Goal: Task Accomplishment & Management: Manage account settings

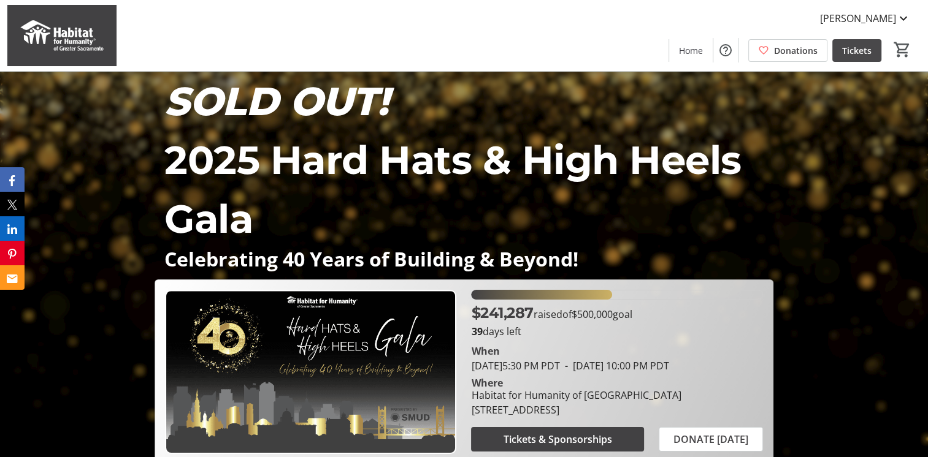
click at [869, 51] on span "Tickets" at bounding box center [856, 50] width 29 height 13
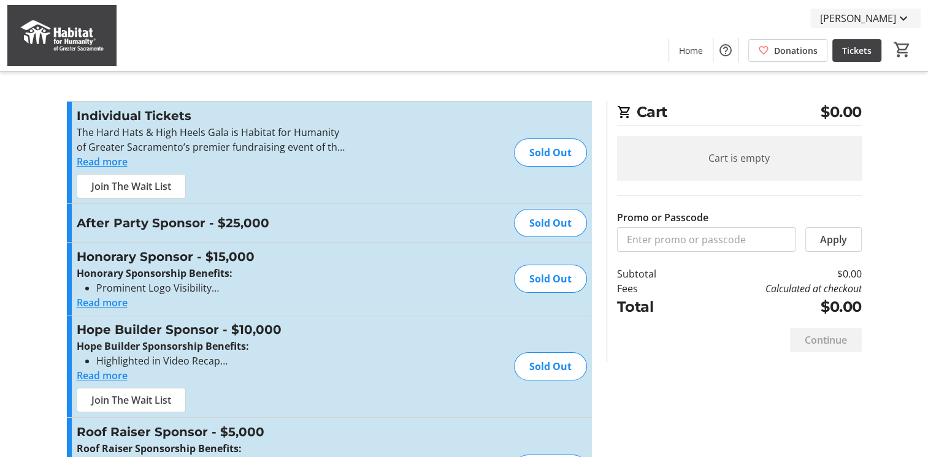
click at [905, 23] on mat-icon at bounding box center [903, 18] width 15 height 15
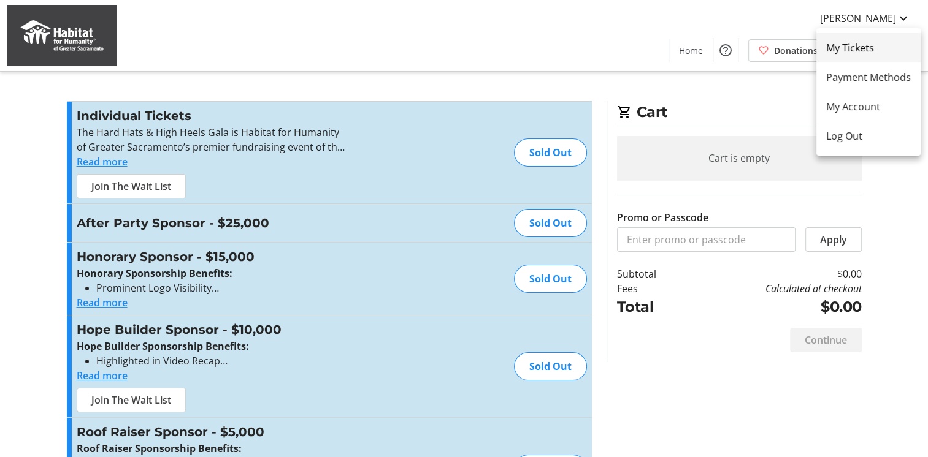
click at [856, 50] on span "My Tickets" at bounding box center [868, 47] width 85 height 15
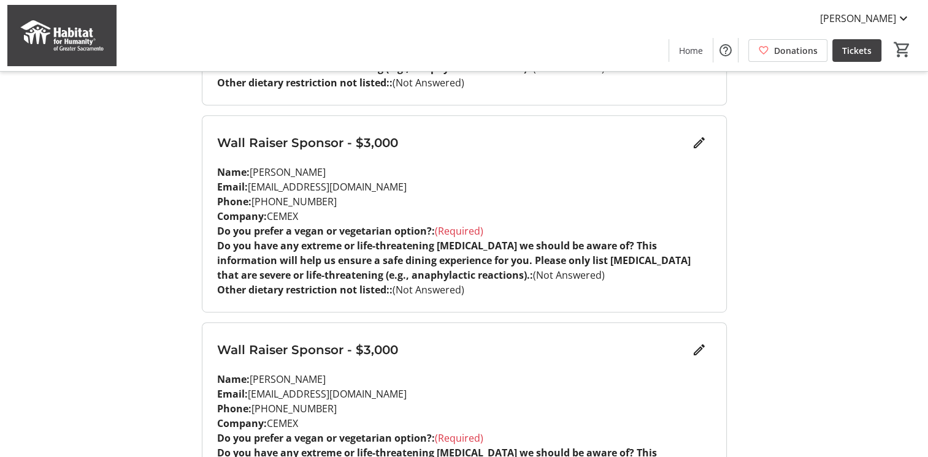
scroll to position [552, 0]
click at [689, 134] on span "Edit" at bounding box center [699, 142] width 25 height 25
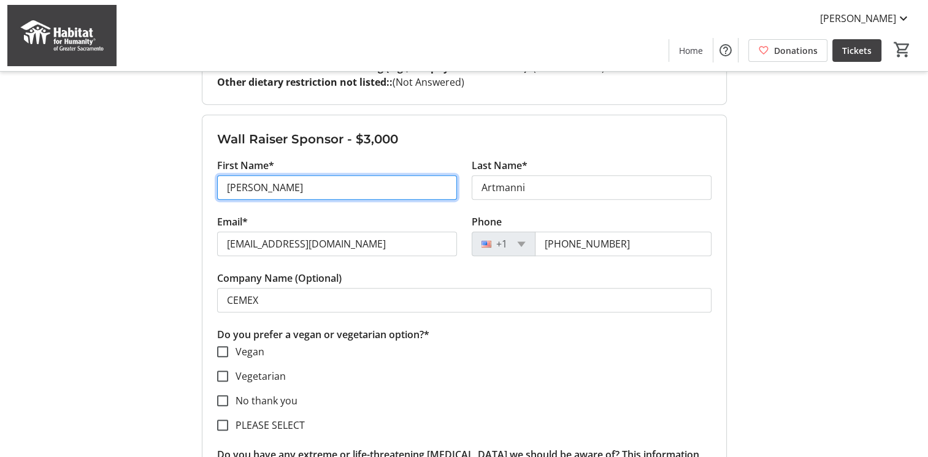
drag, startPoint x: 297, startPoint y: 170, endPoint x: 140, endPoint y: 166, distance: 157.0
type input "[PERSON_NAME]"
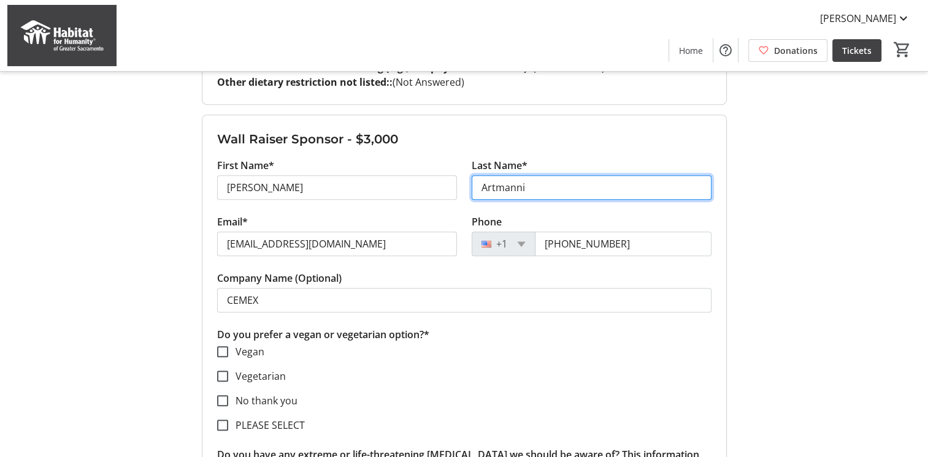
type input "`"
type input "[PERSON_NAME]"
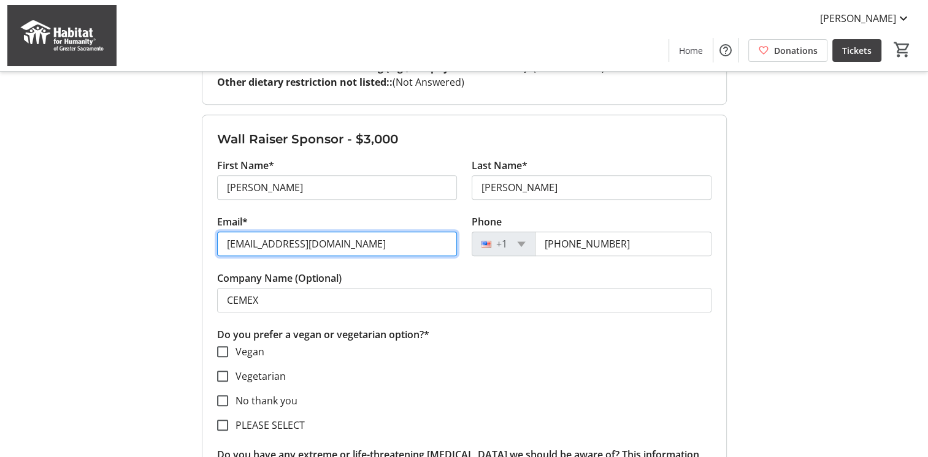
click at [308, 232] on input "[EMAIL_ADDRESS][DOMAIN_NAME]" at bounding box center [337, 244] width 240 height 25
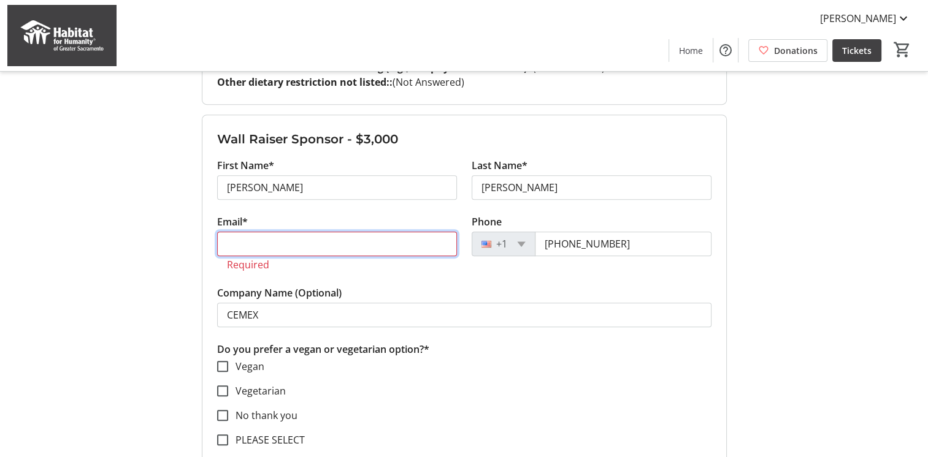
type input "S"
click at [280, 408] on label "No thank you" at bounding box center [262, 415] width 69 height 15
click at [228, 410] on input "No thank you" at bounding box center [222, 415] width 11 height 11
checkbox input "true"
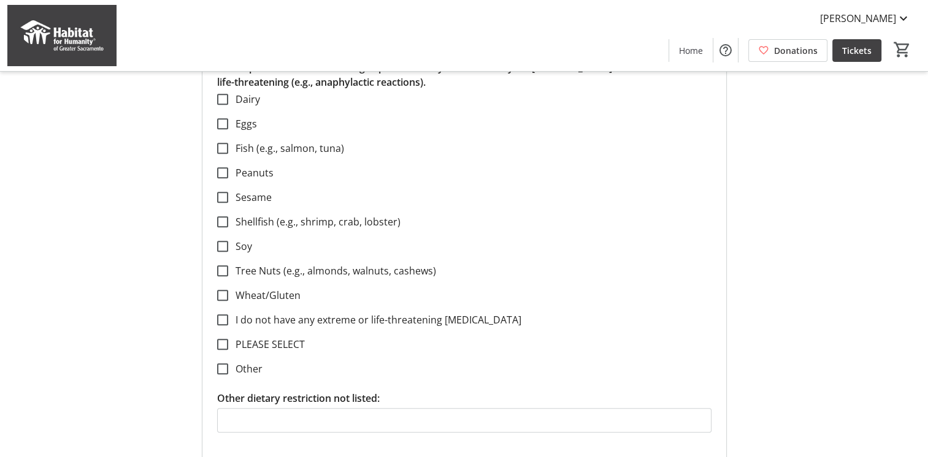
scroll to position [981, 0]
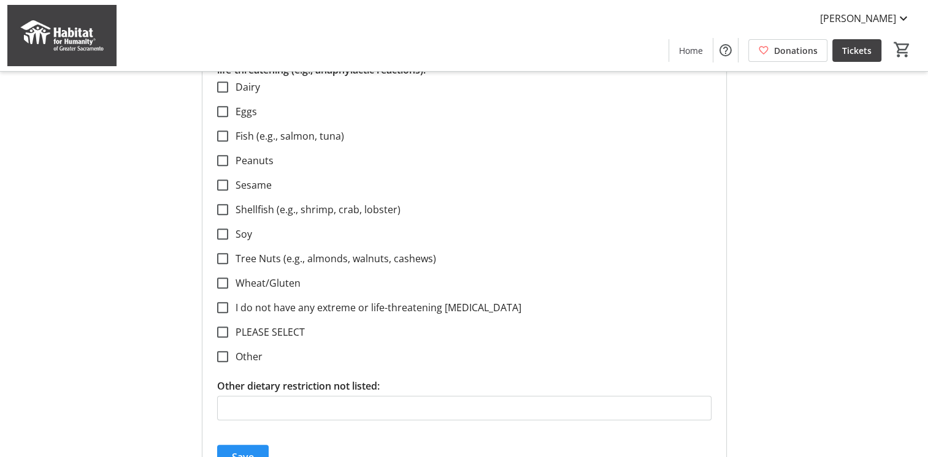
click at [245, 450] on span "Save" at bounding box center [243, 457] width 22 height 15
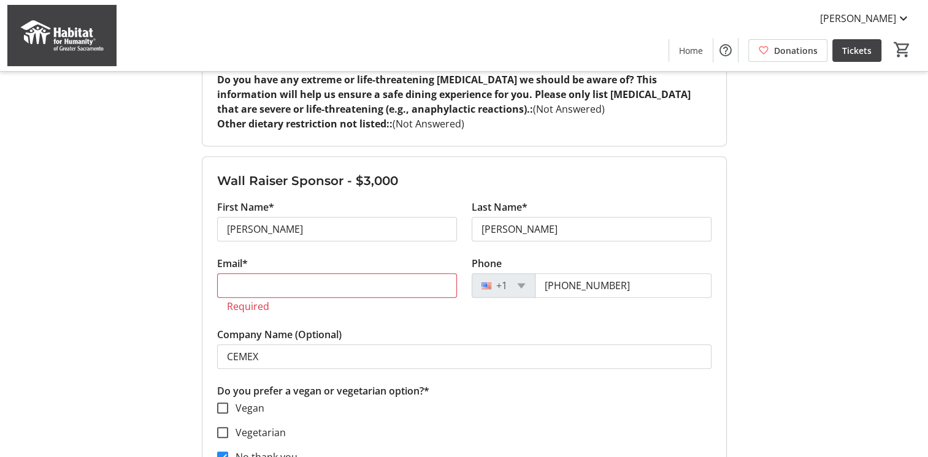
scroll to position [491, 0]
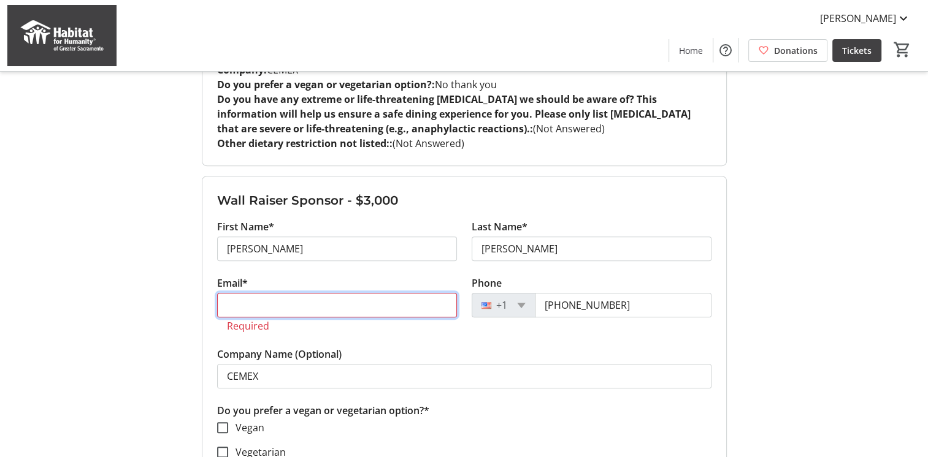
click at [305, 293] on input "Email*" at bounding box center [337, 305] width 240 height 25
paste input "[PERSON_NAME] <[PERSON_NAME][EMAIL_ADDRESS][PERSON_NAME][DOMAIN_NAME]>"
drag, startPoint x: 299, startPoint y: 289, endPoint x: 180, endPoint y: 291, distance: 119.0
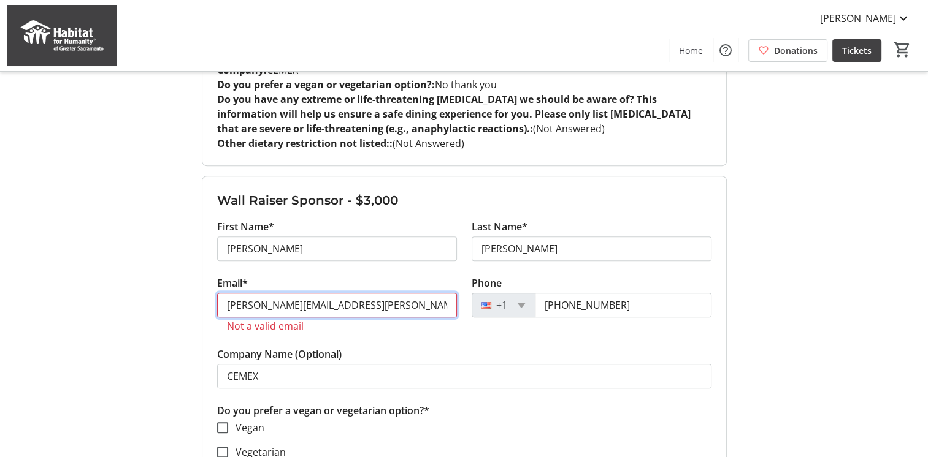
click at [395, 293] on input "[PERSON_NAME][EMAIL_ADDRESS][PERSON_NAME][DOMAIN_NAME]>" at bounding box center [337, 305] width 240 height 25
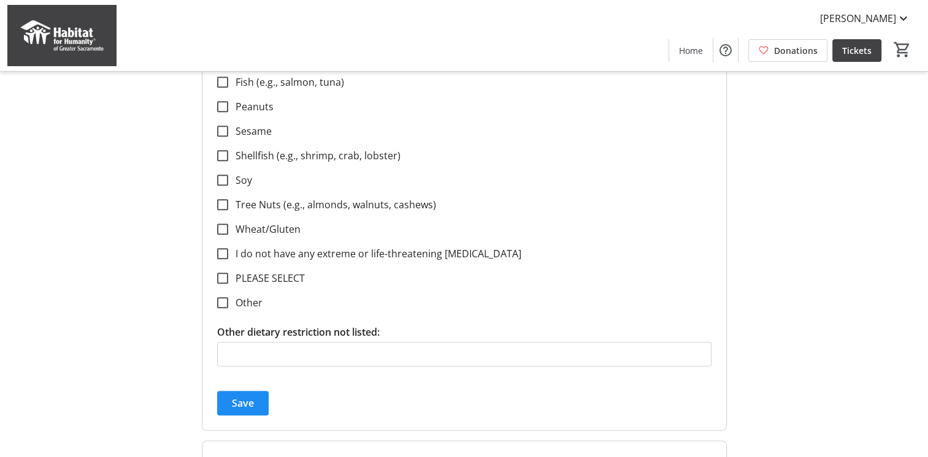
scroll to position [1042, 0]
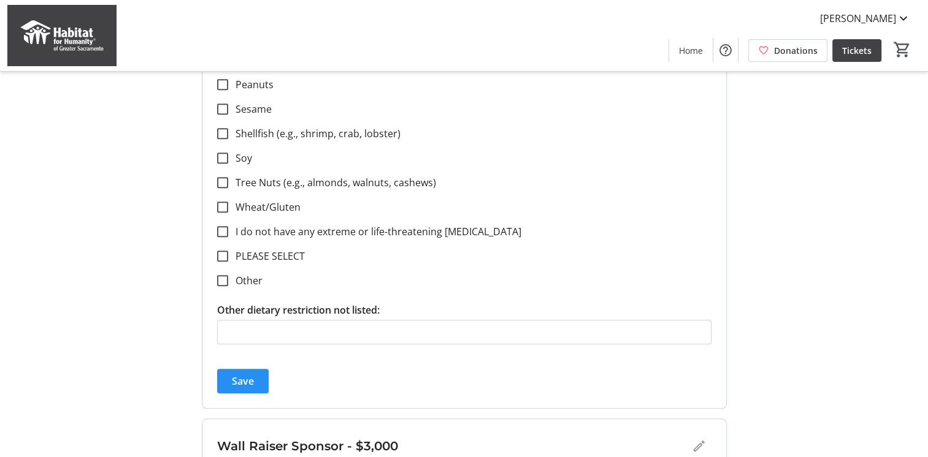
type input "[PERSON_NAME][EMAIL_ADDRESS][PERSON_NAME][DOMAIN_NAME]"
click at [260, 368] on span "submit" at bounding box center [243, 381] width 52 height 29
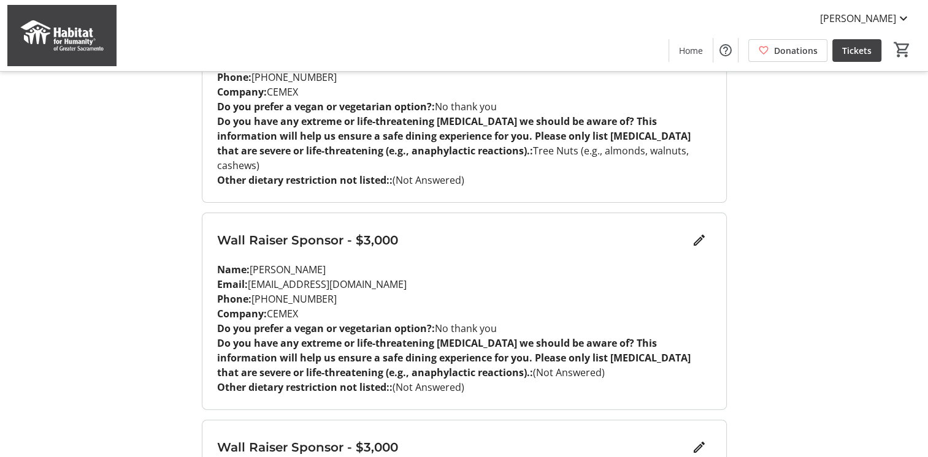
scroll to position [245, 0]
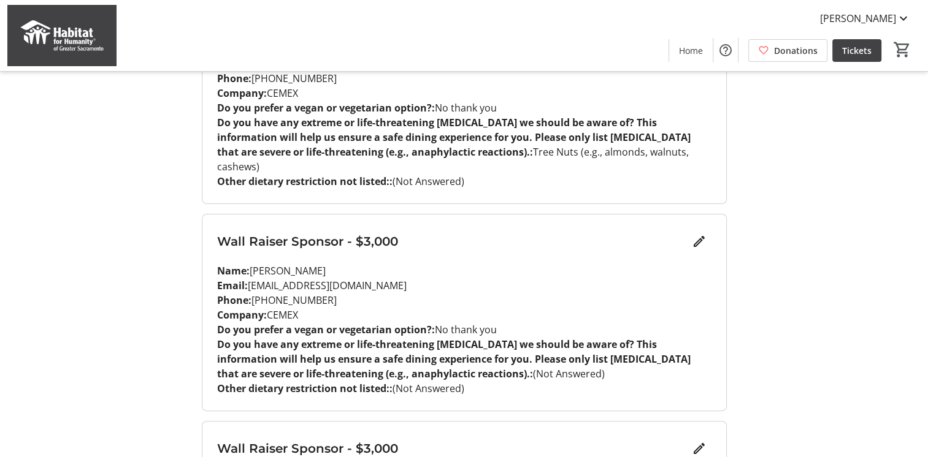
click at [452, 264] on p "Name: [PERSON_NAME]" at bounding box center [464, 271] width 494 height 15
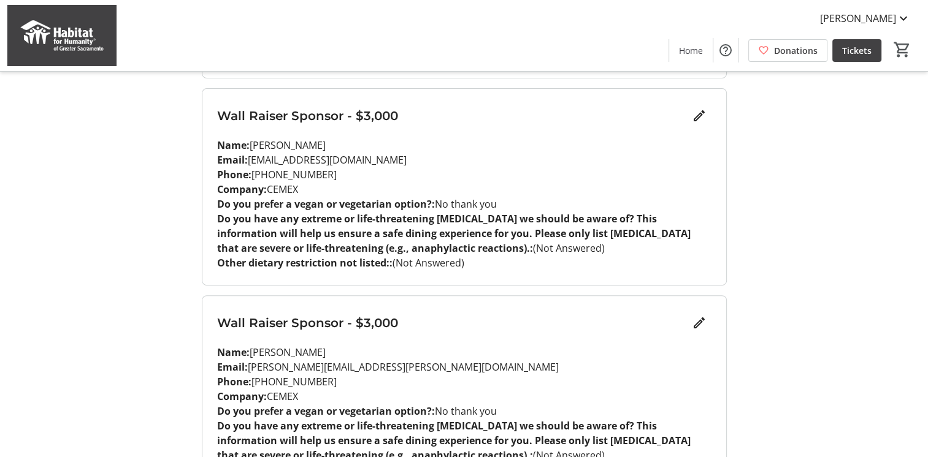
scroll to position [429, 0]
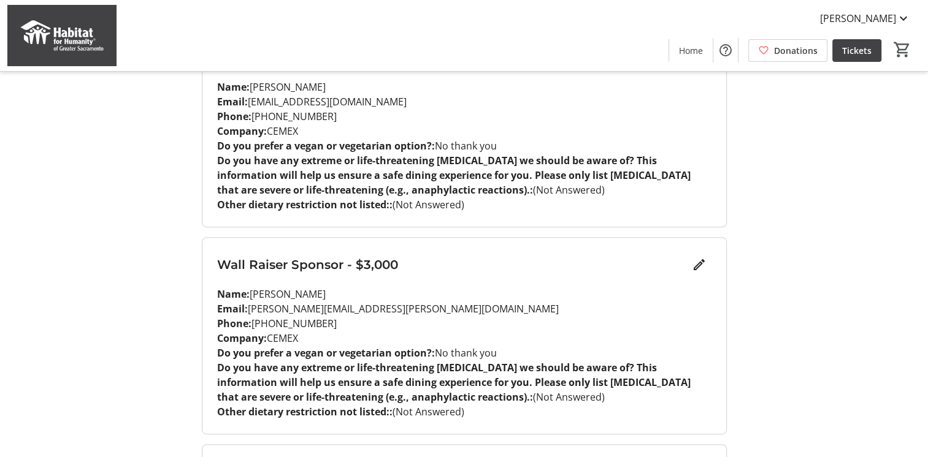
click at [508, 302] on p "Email: [PERSON_NAME][EMAIL_ADDRESS][PERSON_NAME][DOMAIN_NAME]" at bounding box center [464, 309] width 494 height 15
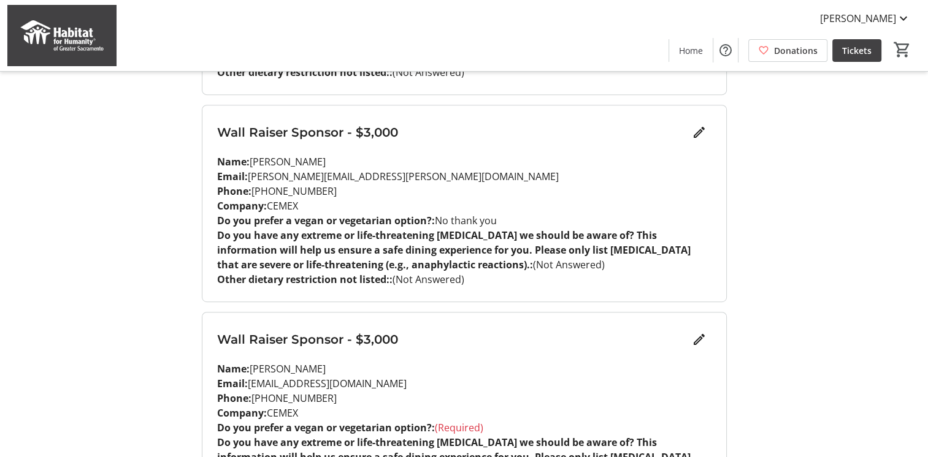
scroll to position [613, 0]
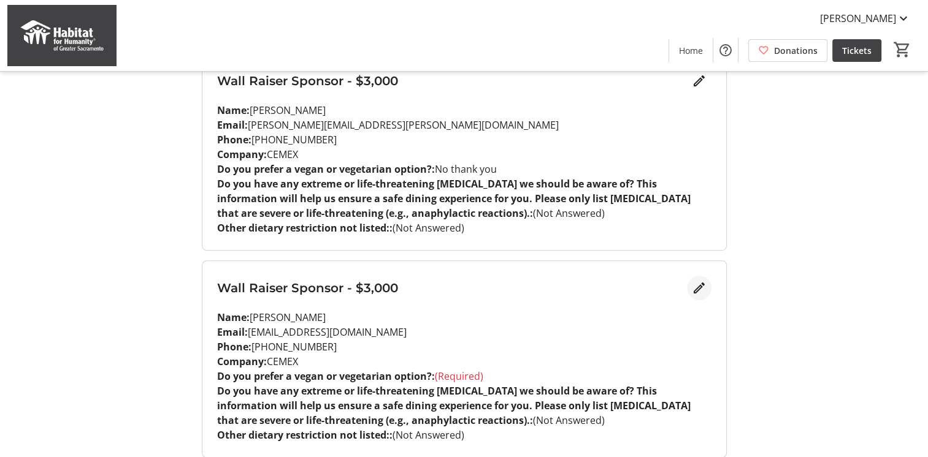
click at [702, 281] on mat-icon "Edit" at bounding box center [699, 288] width 15 height 15
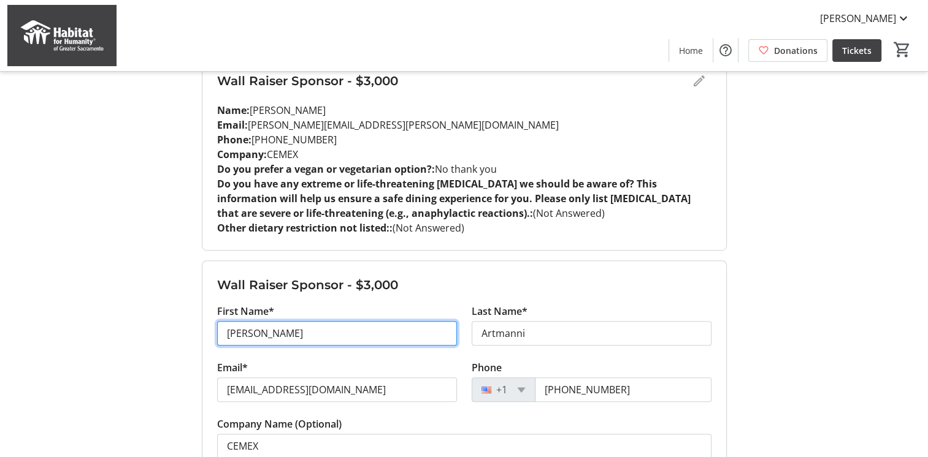
drag, startPoint x: 356, startPoint y: 317, endPoint x: 145, endPoint y: 318, distance: 211.6
type input "Sofia"
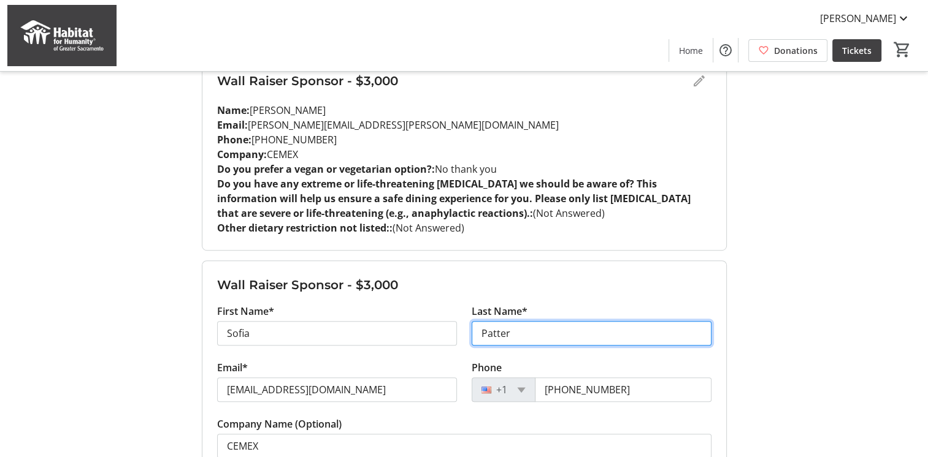
type input "[PERSON_NAME]"
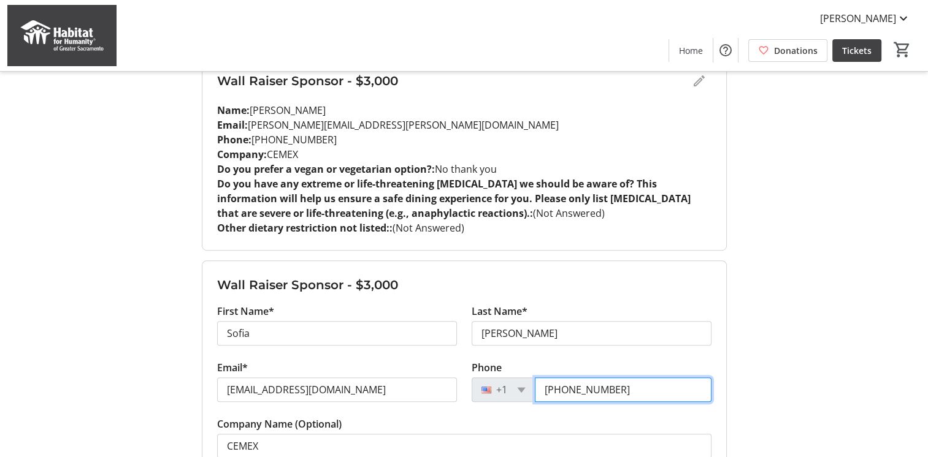
click at [601, 378] on input "[PHONE_NUMBER]" at bounding box center [623, 390] width 177 height 25
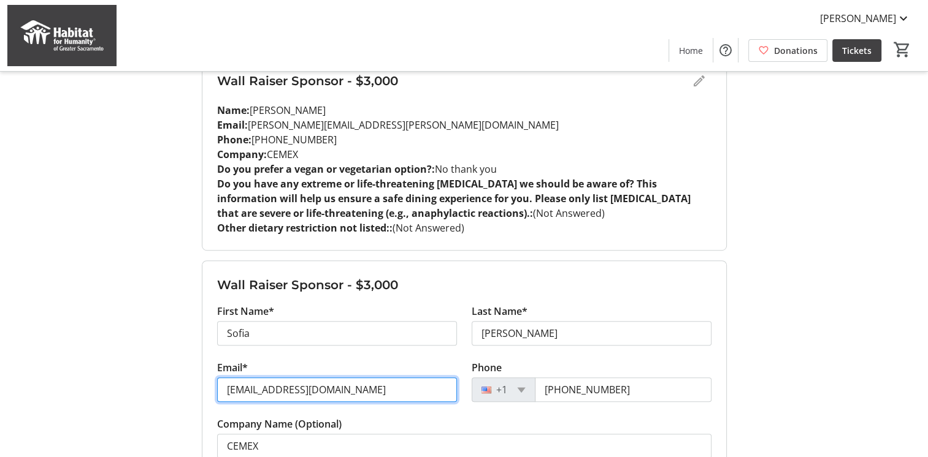
click at [348, 379] on input "[EMAIL_ADDRESS][DOMAIN_NAME]" at bounding box center [337, 390] width 240 height 25
paste input "[EMAIL_ADDRESS]"
type input "[EMAIL_ADDRESS][DOMAIN_NAME]"
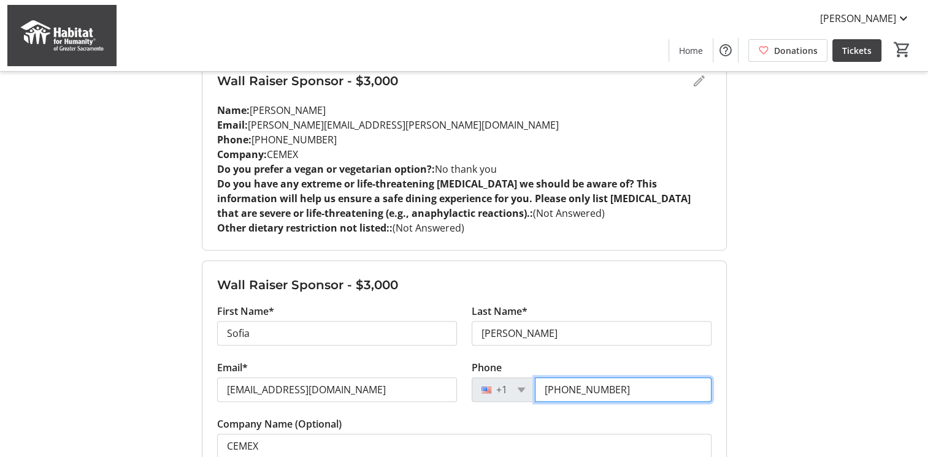
drag, startPoint x: 631, startPoint y: 379, endPoint x: 541, endPoint y: 367, distance: 90.9
click at [541, 378] on input "[PHONE_NUMBER]" at bounding box center [623, 390] width 177 height 25
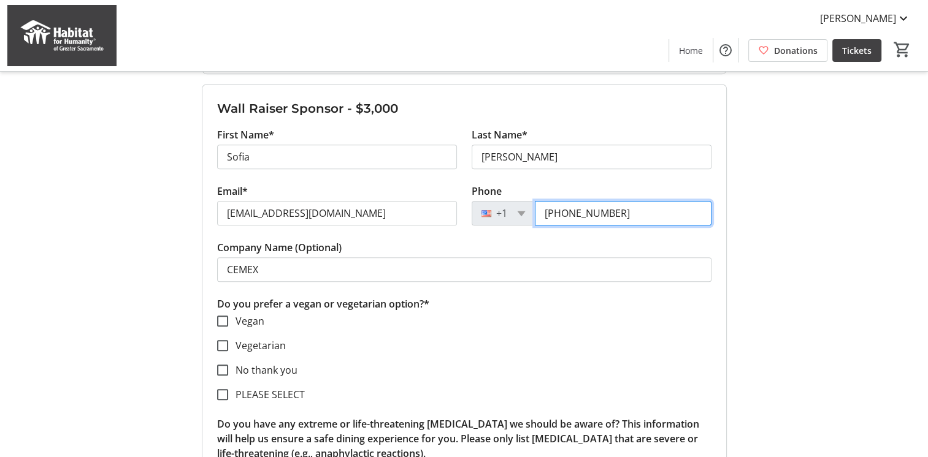
scroll to position [797, 0]
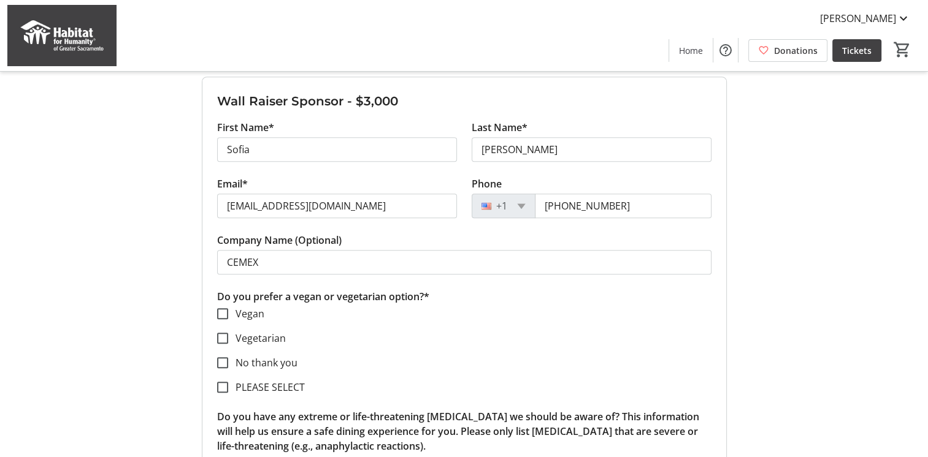
click at [253, 356] on label "No thank you" at bounding box center [262, 363] width 69 height 15
click at [228, 358] on input "No thank you" at bounding box center [222, 363] width 11 height 11
checkbox input "true"
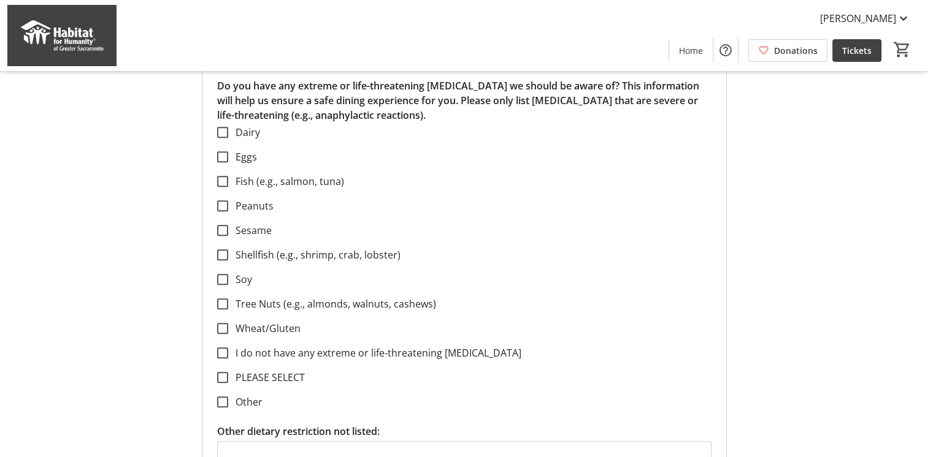
scroll to position [1165, 0]
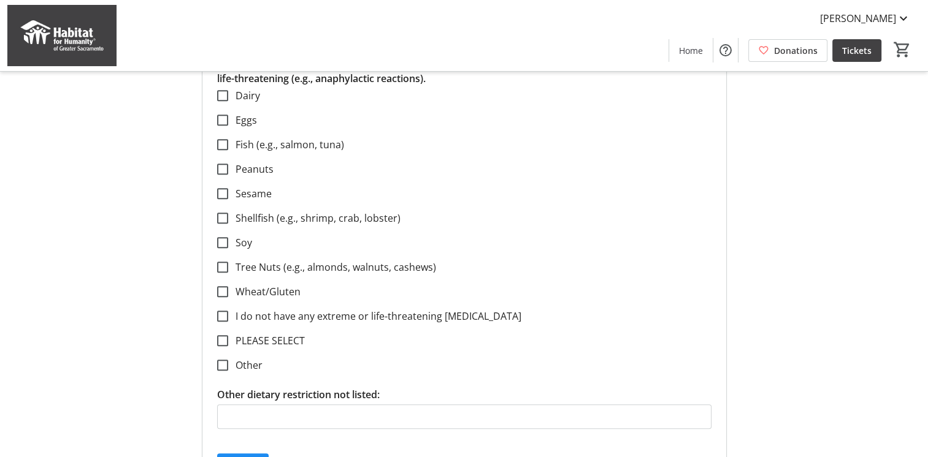
click at [347, 309] on label "I do not have any extreme or life-threatening [MEDICAL_DATA]" at bounding box center [374, 316] width 293 height 15
click at [228, 311] on input "I do not have any extreme or life-threatening [MEDICAL_DATA]" at bounding box center [222, 316] width 11 height 11
checkbox input "true"
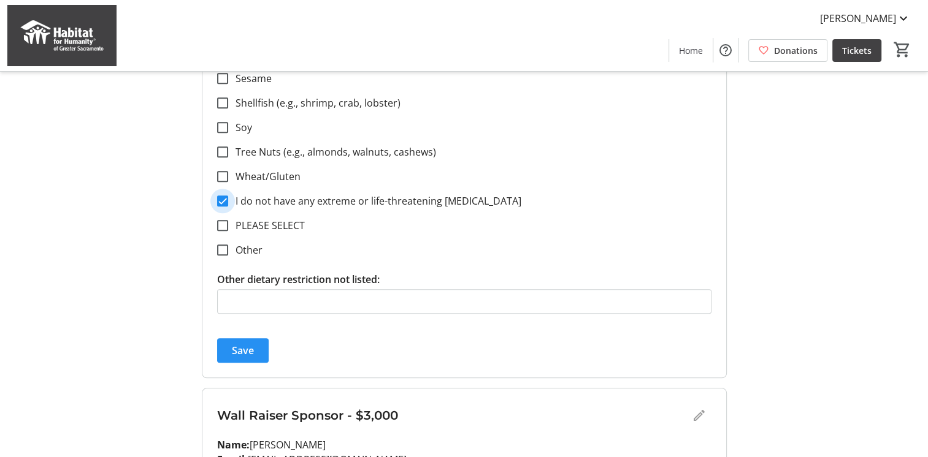
scroll to position [1288, 0]
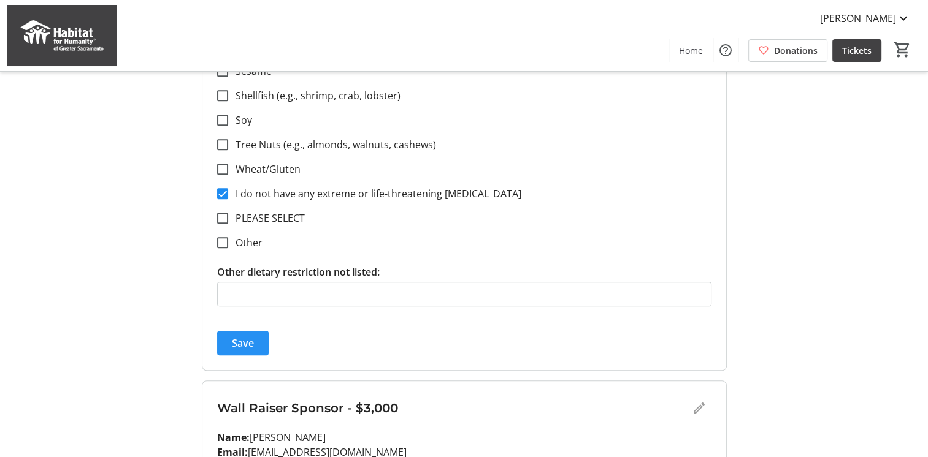
click at [253, 336] on span "Save" at bounding box center [243, 343] width 22 height 15
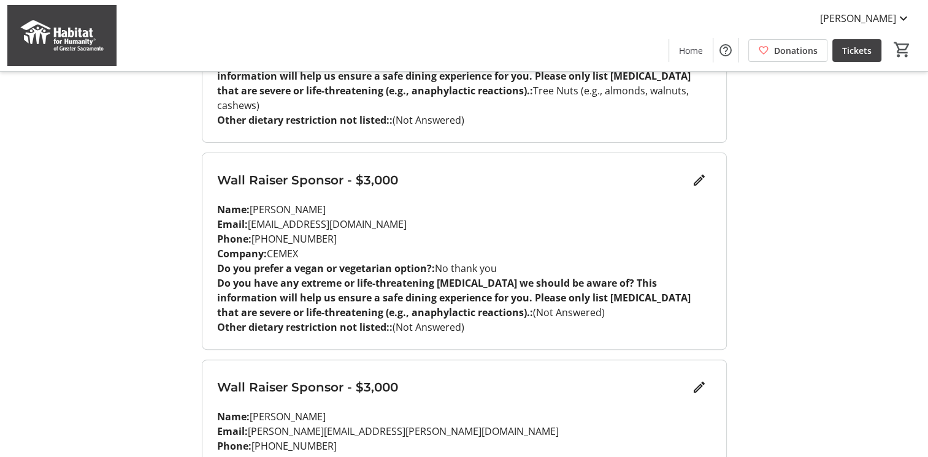
scroll to position [61, 0]
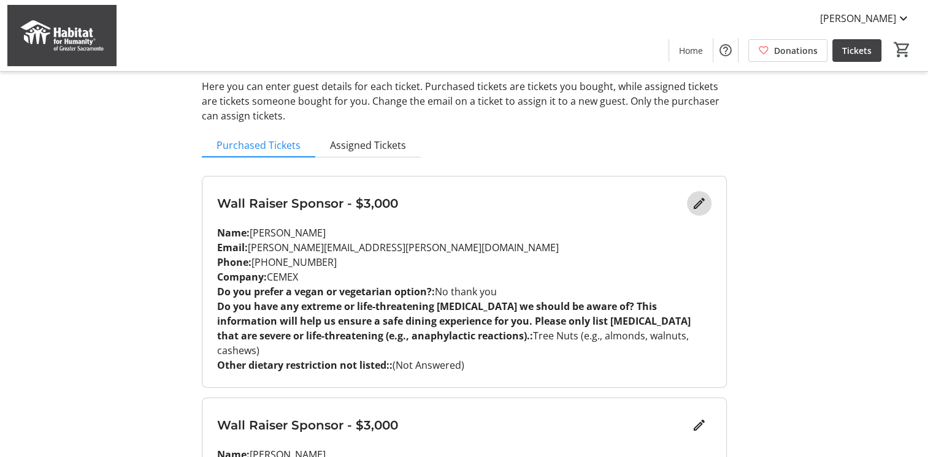
click at [697, 202] on mat-icon "Edit" at bounding box center [699, 203] width 15 height 15
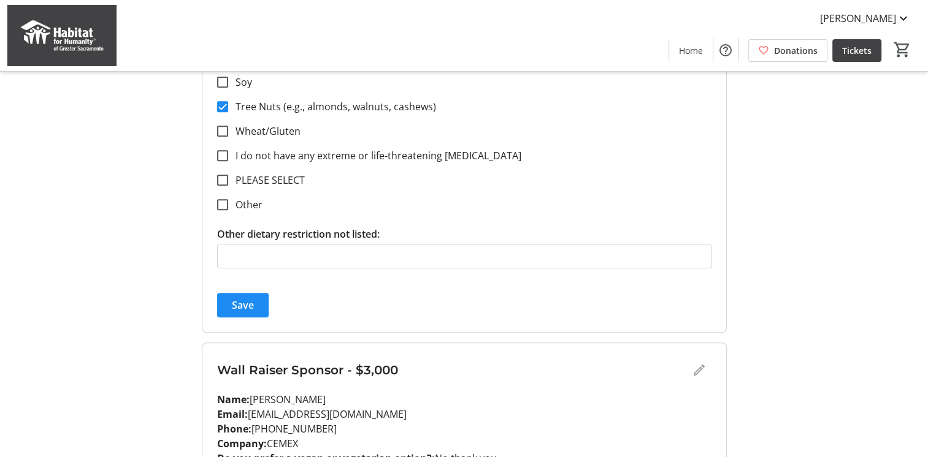
scroll to position [736, 0]
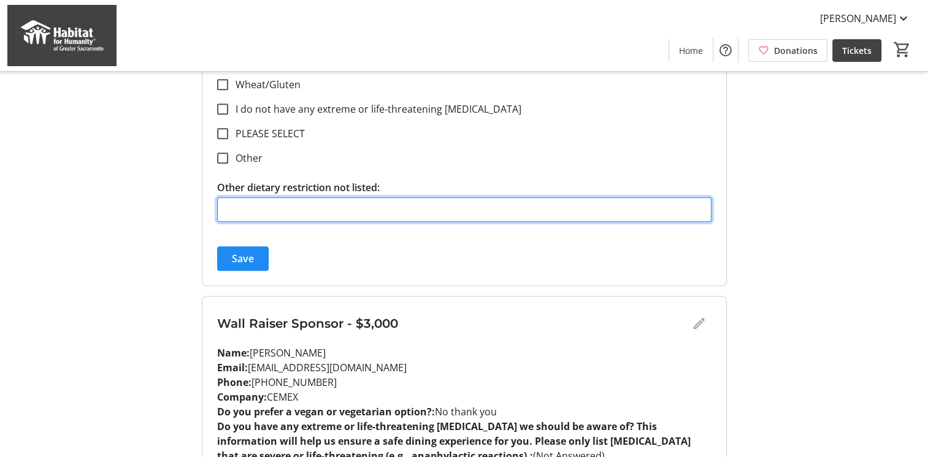
click at [343, 212] on input "Other dietary restriction not listed:" at bounding box center [464, 209] width 494 height 25
type input "N/A"
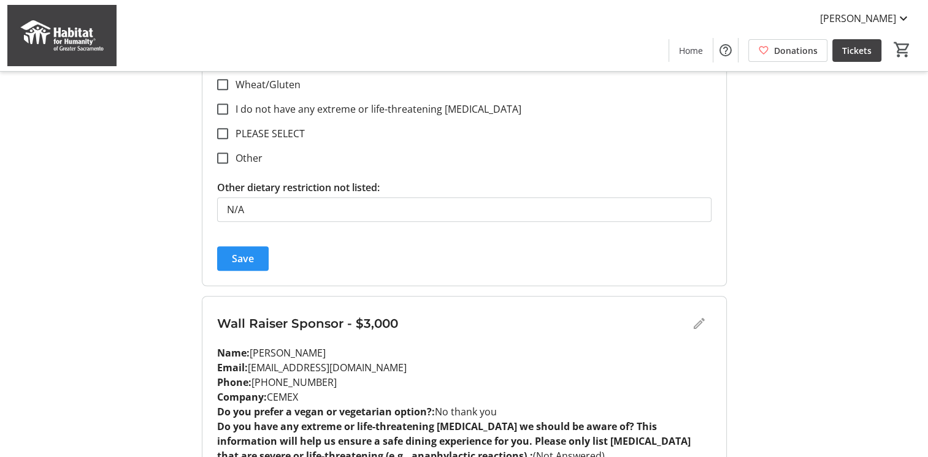
click at [248, 254] on span "Save" at bounding box center [243, 258] width 22 height 15
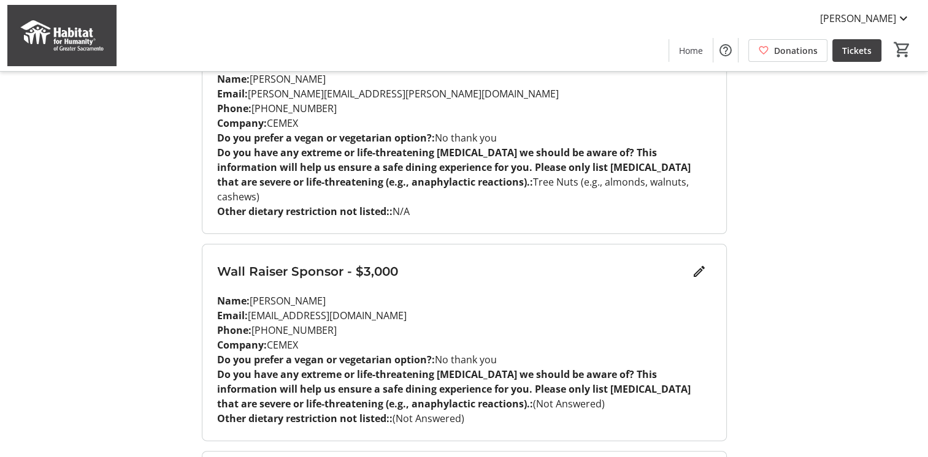
scroll to position [245, 0]
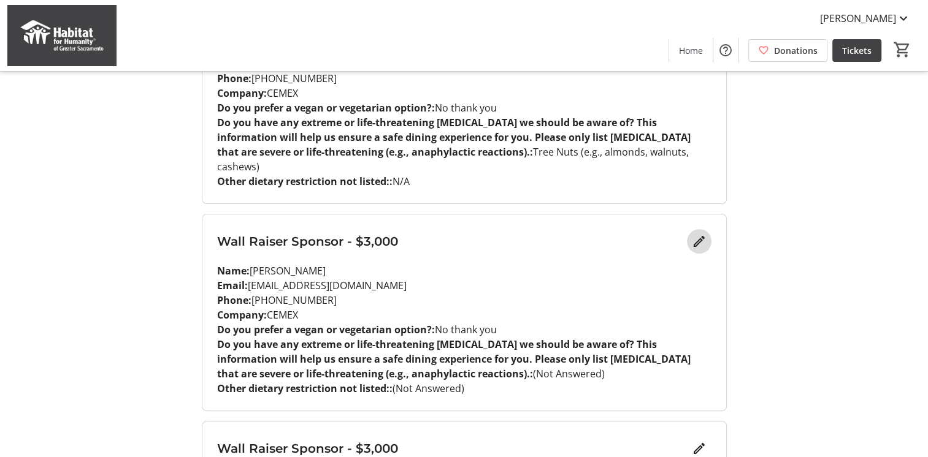
click at [700, 234] on mat-icon "Edit" at bounding box center [699, 241] width 15 height 15
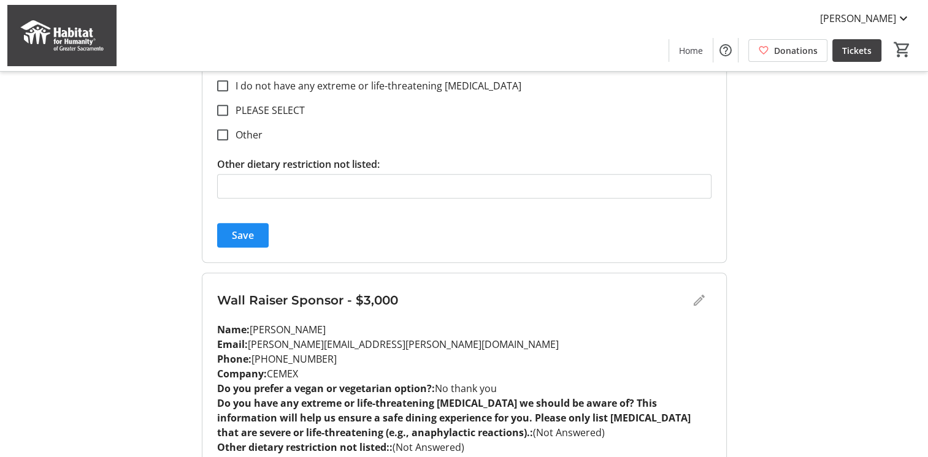
scroll to position [920, 0]
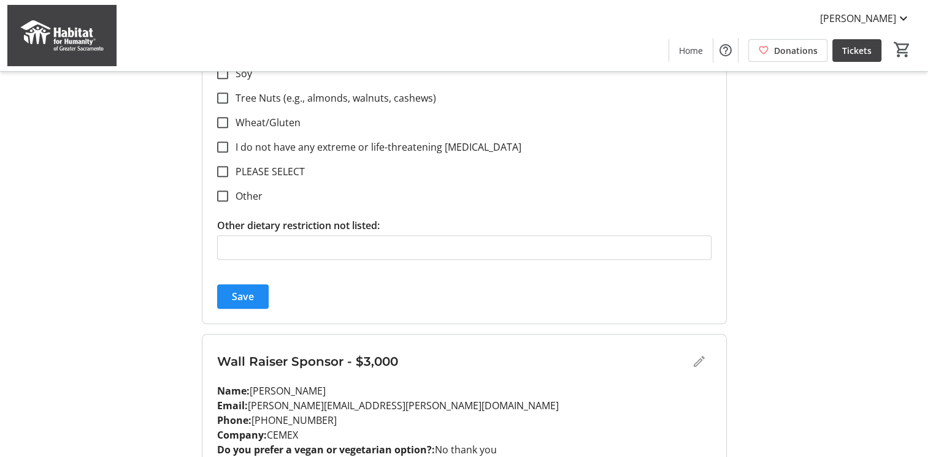
click at [277, 140] on label "I do not have any extreme or life-threatening [MEDICAL_DATA]" at bounding box center [374, 147] width 293 height 15
click at [228, 142] on input "I do not have any extreme or life-threatening [MEDICAL_DATA]" at bounding box center [222, 147] width 11 height 11
checkbox input "true"
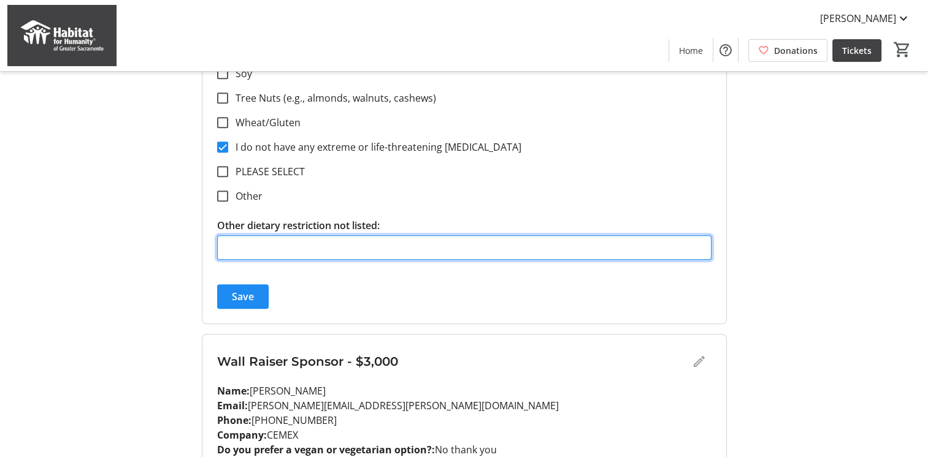
click at [315, 237] on input "Other dietary restriction not listed:" at bounding box center [464, 247] width 494 height 25
type input "N/A"
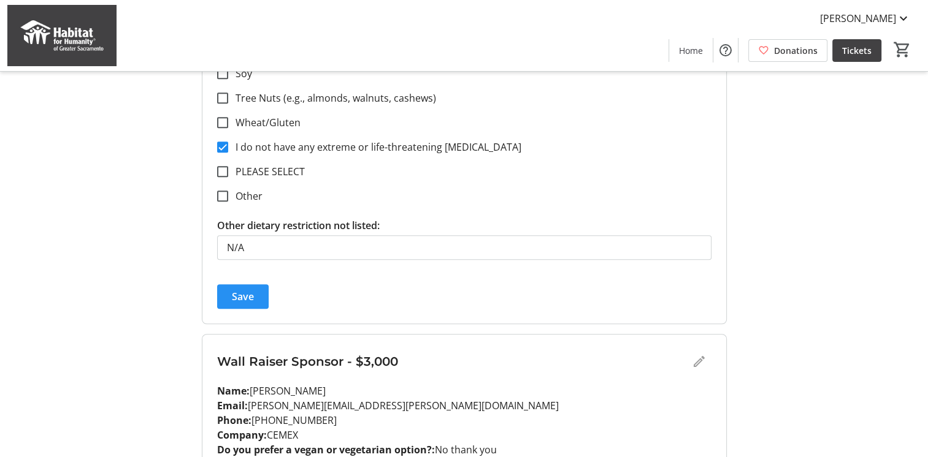
click at [243, 289] on span "Save" at bounding box center [243, 296] width 22 height 15
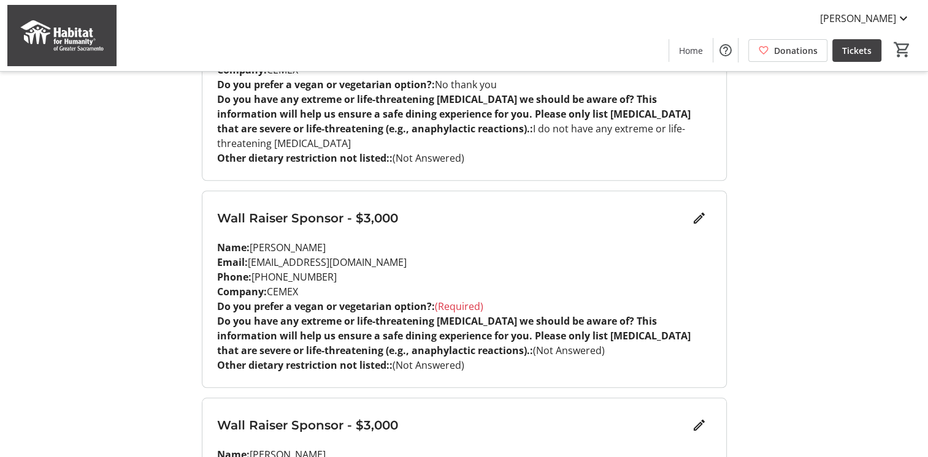
click at [699, 346] on div "Wall Raiser Sponsor - $3,000 Name: [PERSON_NAME] Email: [PERSON_NAME][EMAIL_ADD…" at bounding box center [464, 180] width 525 height 1727
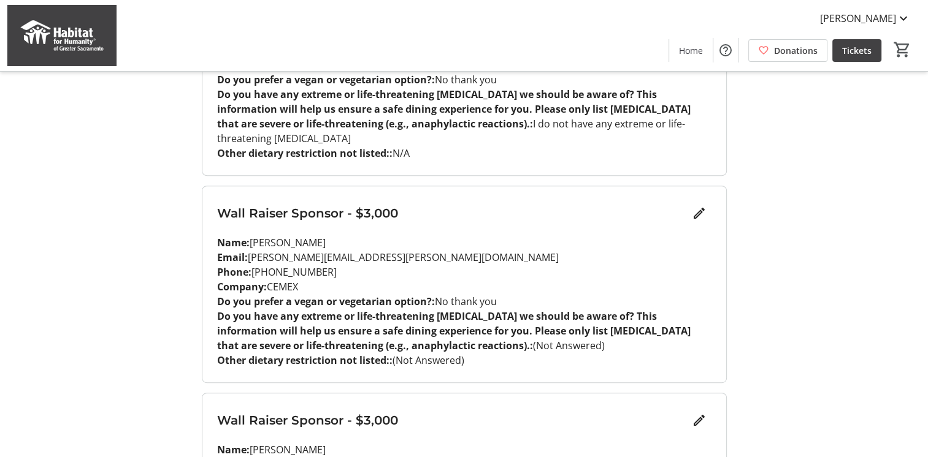
scroll to position [429, 0]
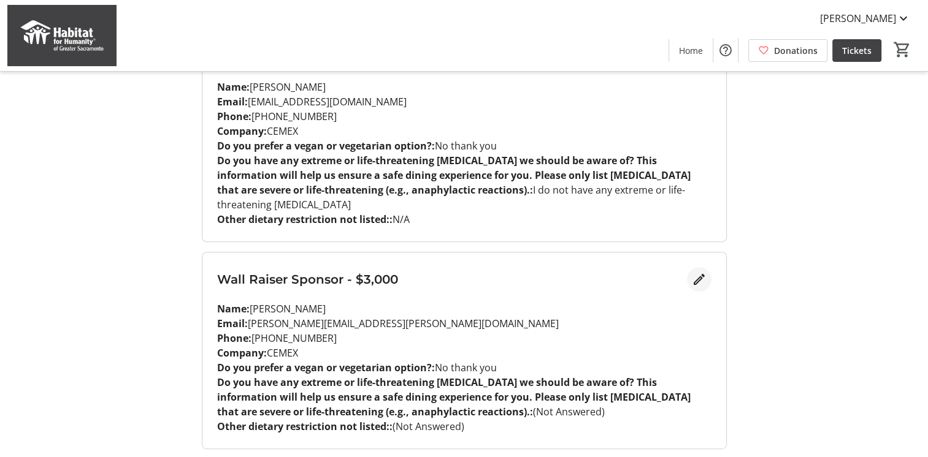
click at [702, 272] on mat-icon "Edit" at bounding box center [699, 279] width 15 height 15
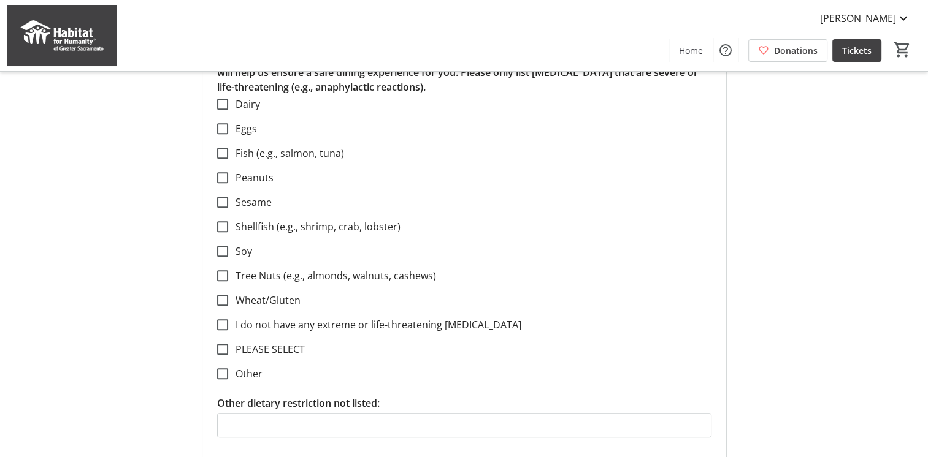
scroll to position [981, 0]
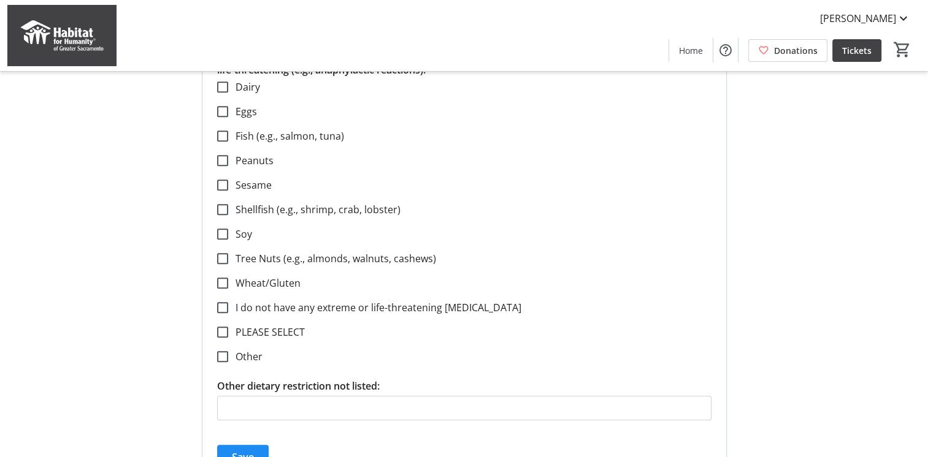
click at [255, 300] on label "I do not have any extreme or life-threatening [MEDICAL_DATA]" at bounding box center [374, 307] width 293 height 15
click at [228, 302] on input "I do not have any extreme or life-threatening [MEDICAL_DATA]" at bounding box center [222, 307] width 11 height 11
checkbox input "true"
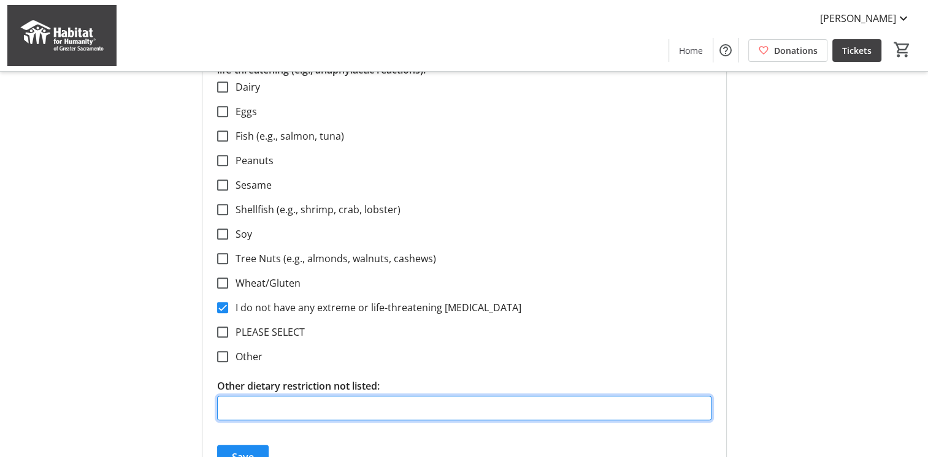
click at [293, 396] on input "Other dietary restriction not listed:" at bounding box center [464, 408] width 494 height 25
type input "N/A"
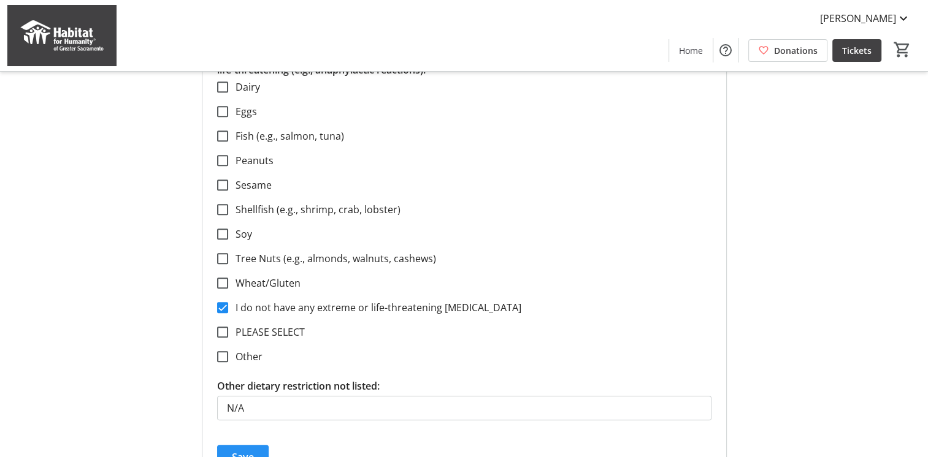
click at [235, 450] on span "Save" at bounding box center [243, 457] width 22 height 15
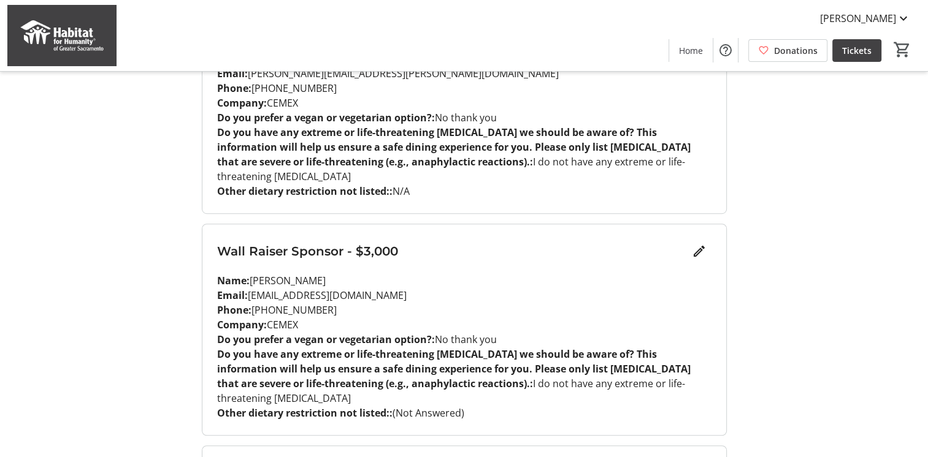
scroll to position [675, 0]
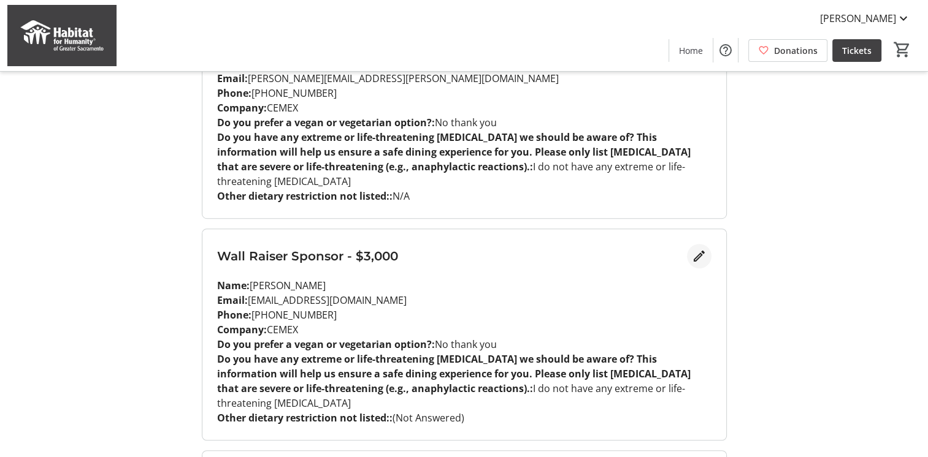
click at [700, 249] on mat-icon "Edit" at bounding box center [699, 256] width 15 height 15
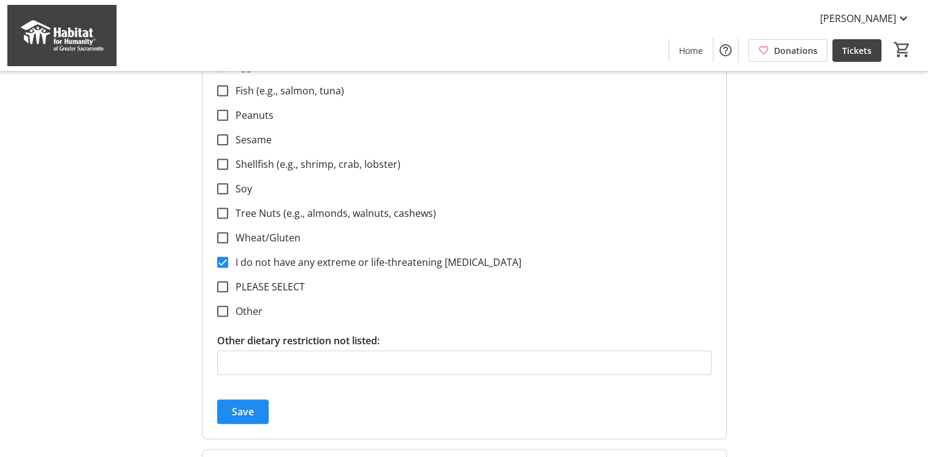
scroll to position [1288, 0]
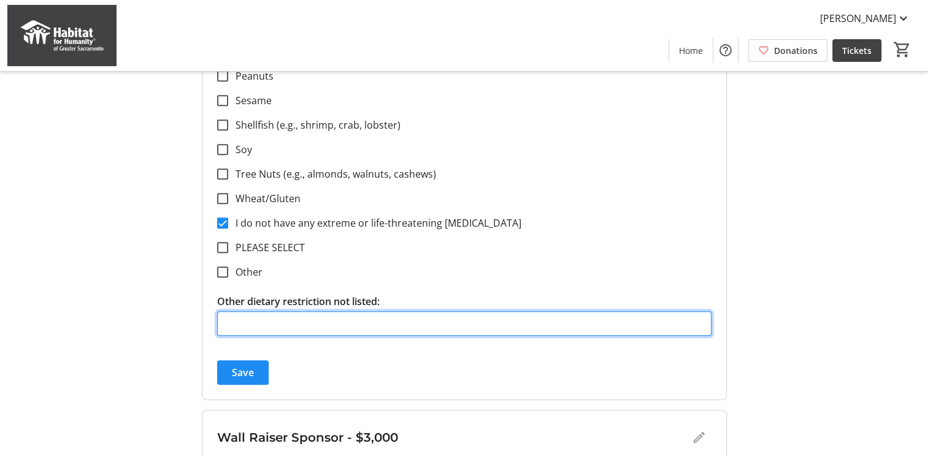
click at [299, 312] on input "Other dietary restriction not listed:" at bounding box center [464, 324] width 494 height 25
type input "N/A"
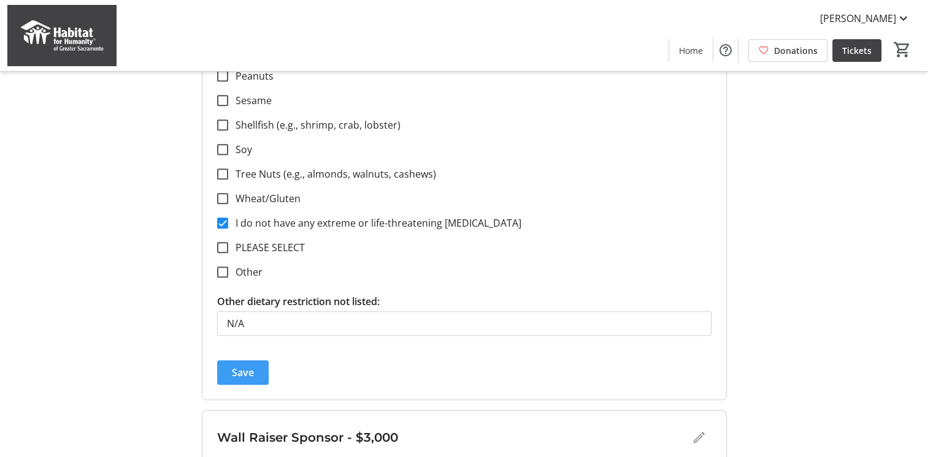
click at [224, 358] on span "submit" at bounding box center [243, 372] width 52 height 29
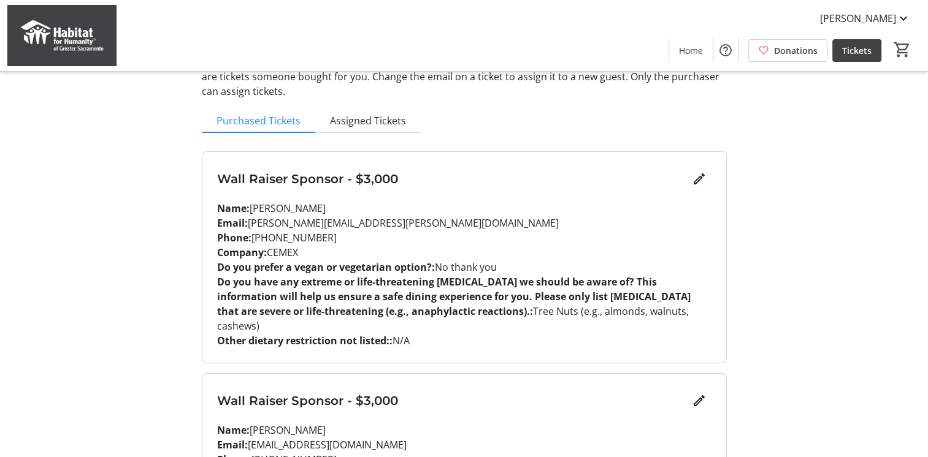
scroll to position [0, 0]
